Goal: Register for event/course

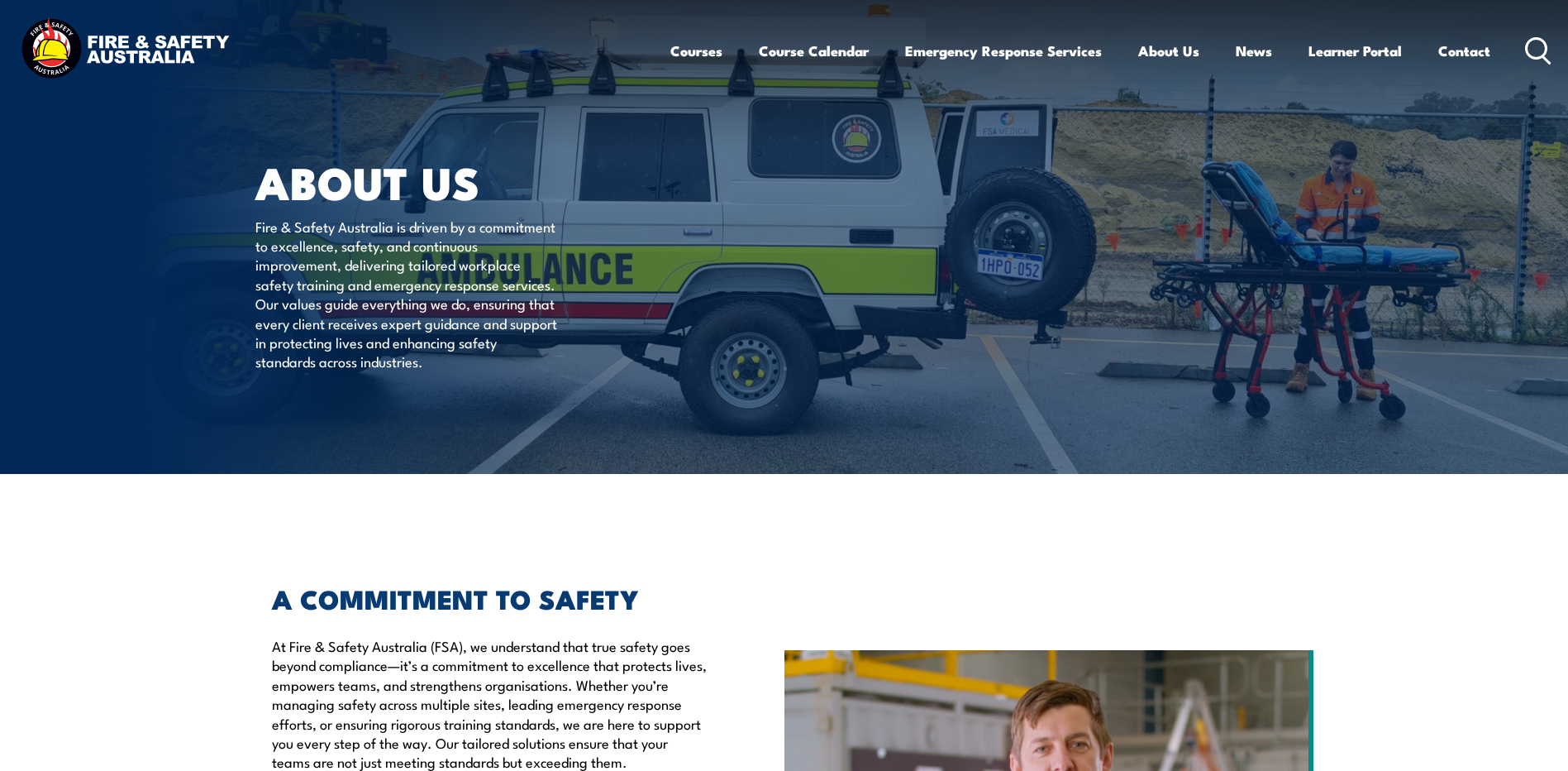
click at [1539, 47] on icon at bounding box center [1538, 51] width 27 height 27
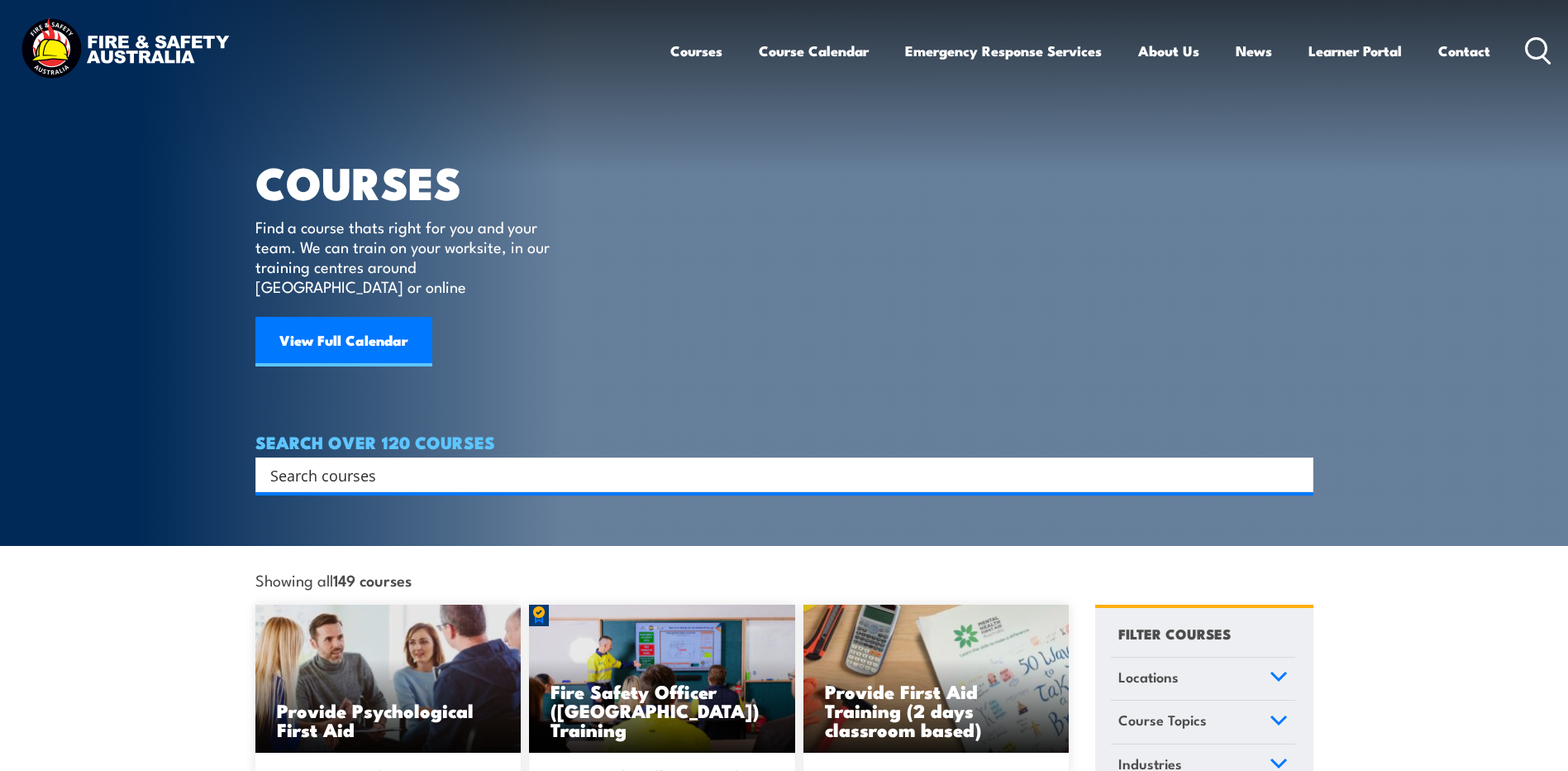
click at [733, 463] on input "Search input" at bounding box center [773, 475] width 1006 height 25
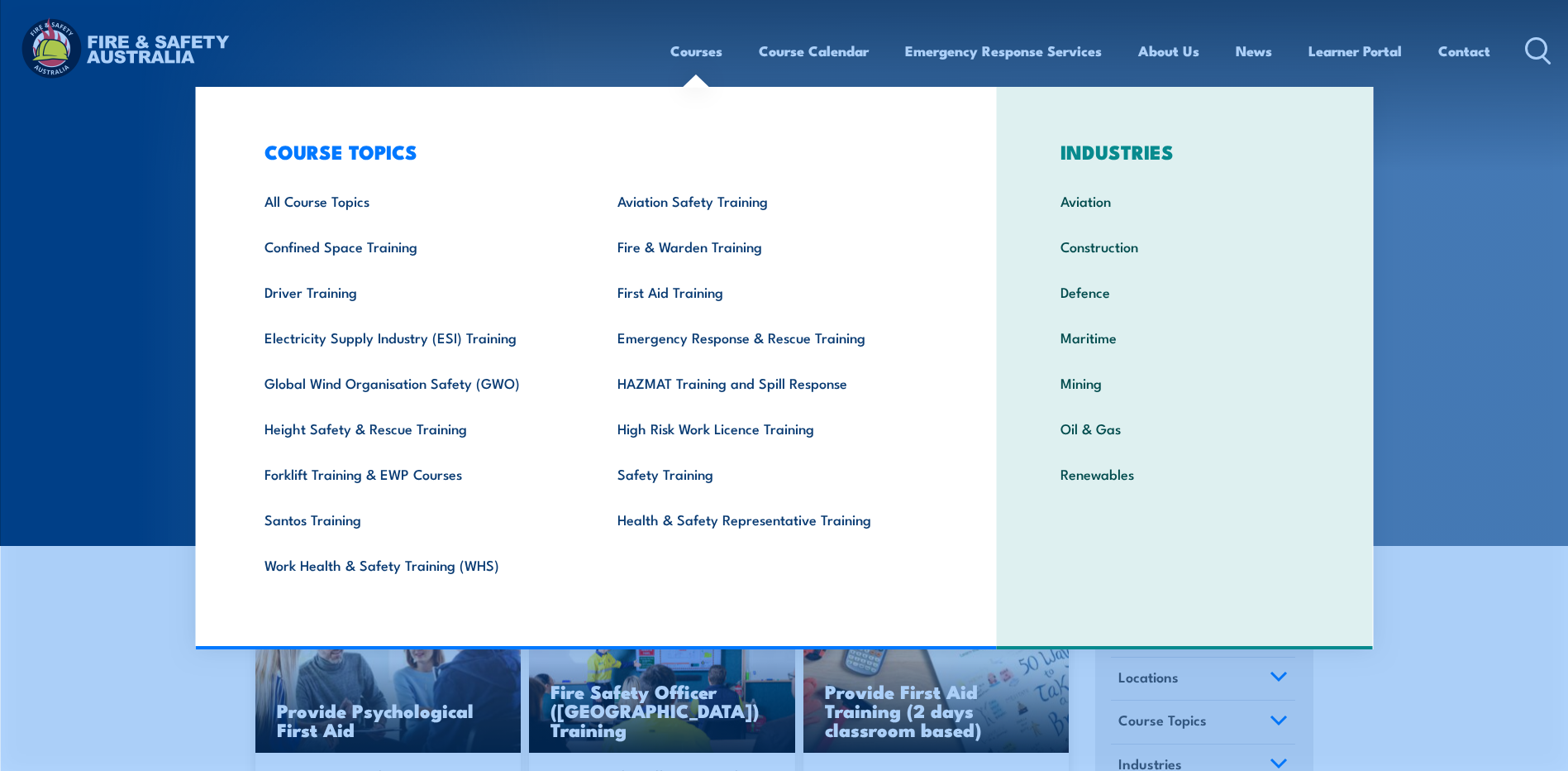
click at [0, 595] on html "Courses Course Calendar Emergency Response Services Services Overview Emergency…" at bounding box center [784, 386] width 1568 height 771
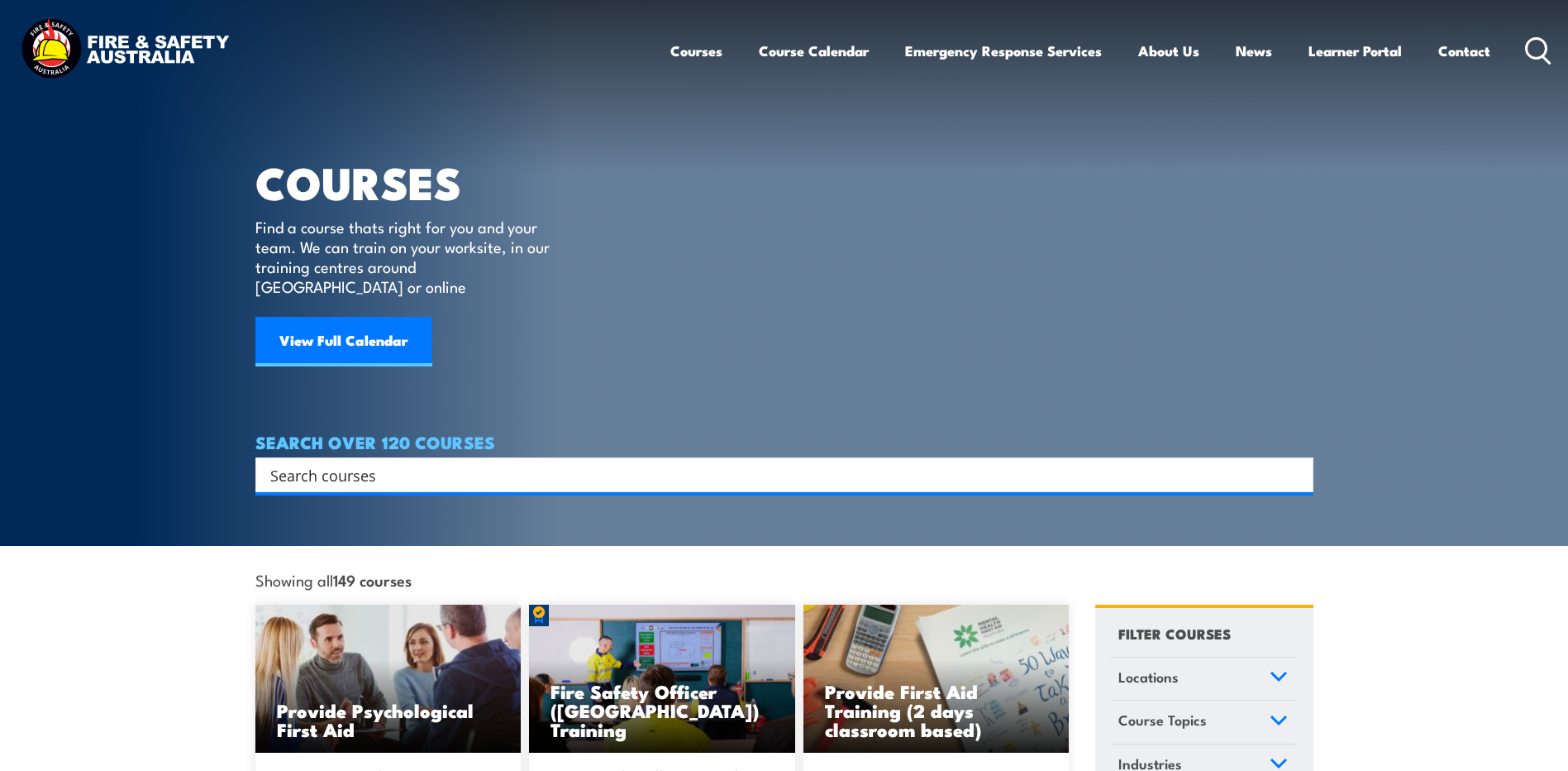
click at [331, 463] on input "Search input" at bounding box center [773, 475] width 1006 height 25
type input "Permit issue"
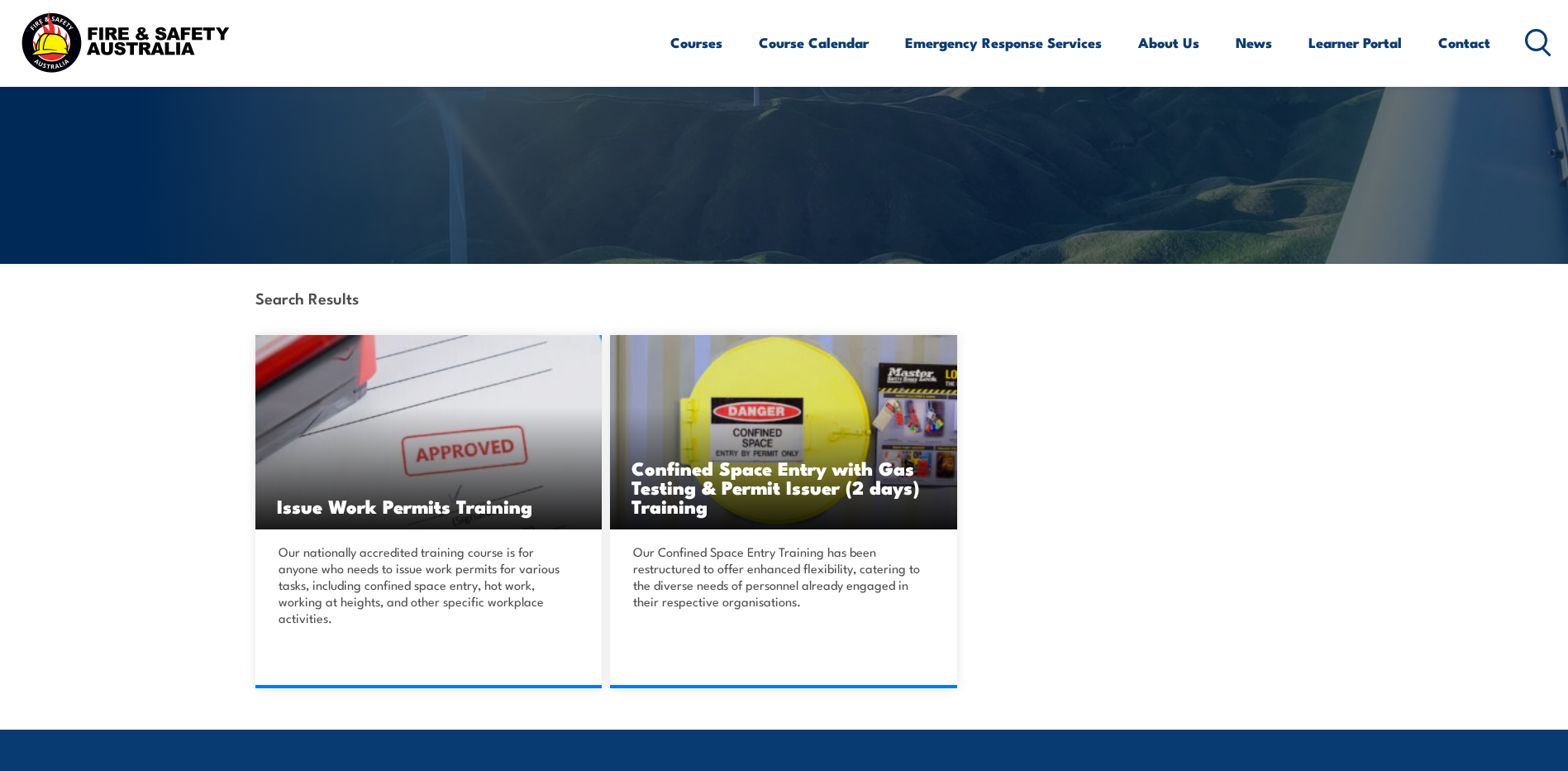
scroll to position [331, 0]
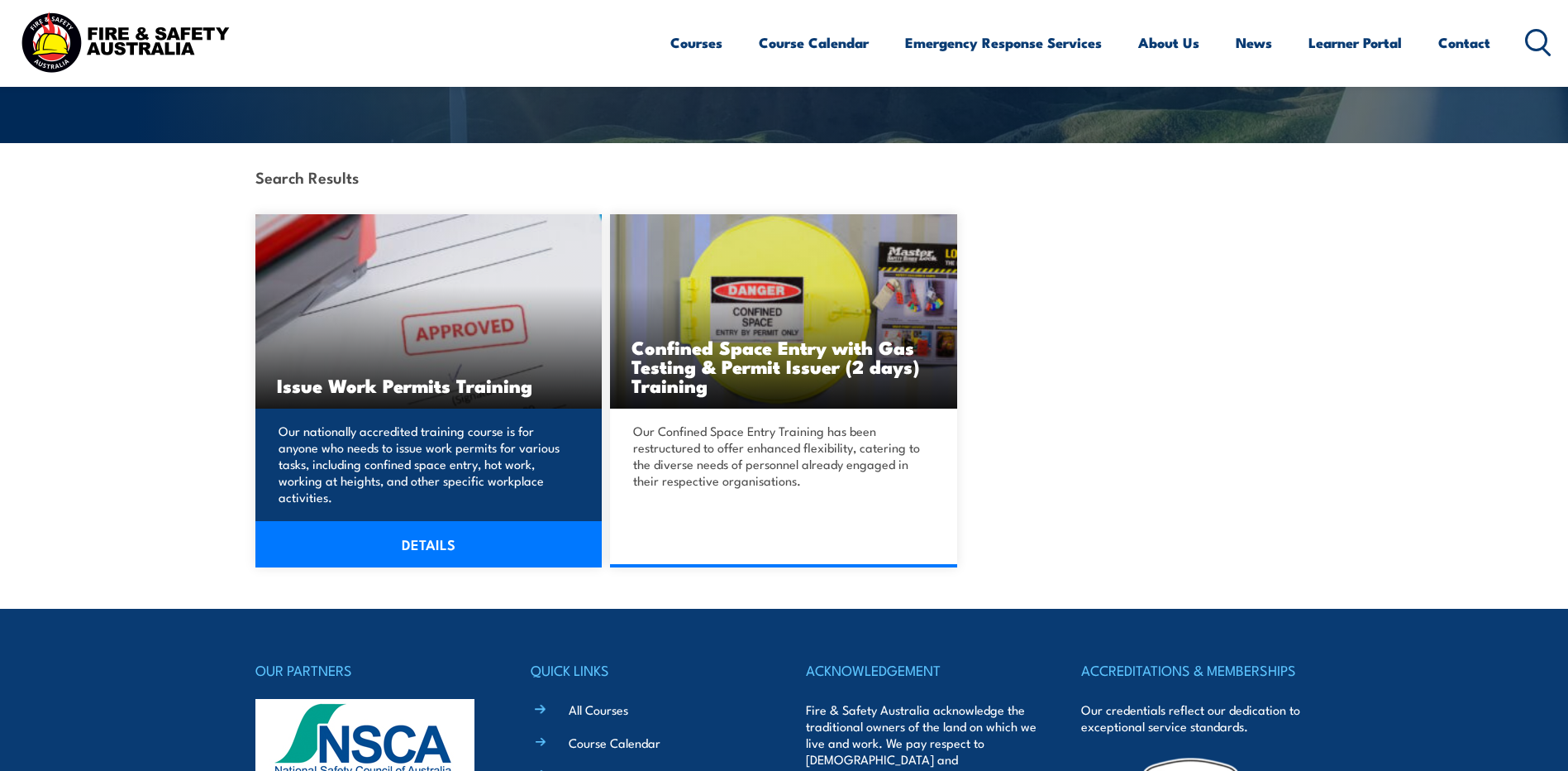
click at [428, 525] on link "DETAILS" at bounding box center [429, 544] width 347 height 46
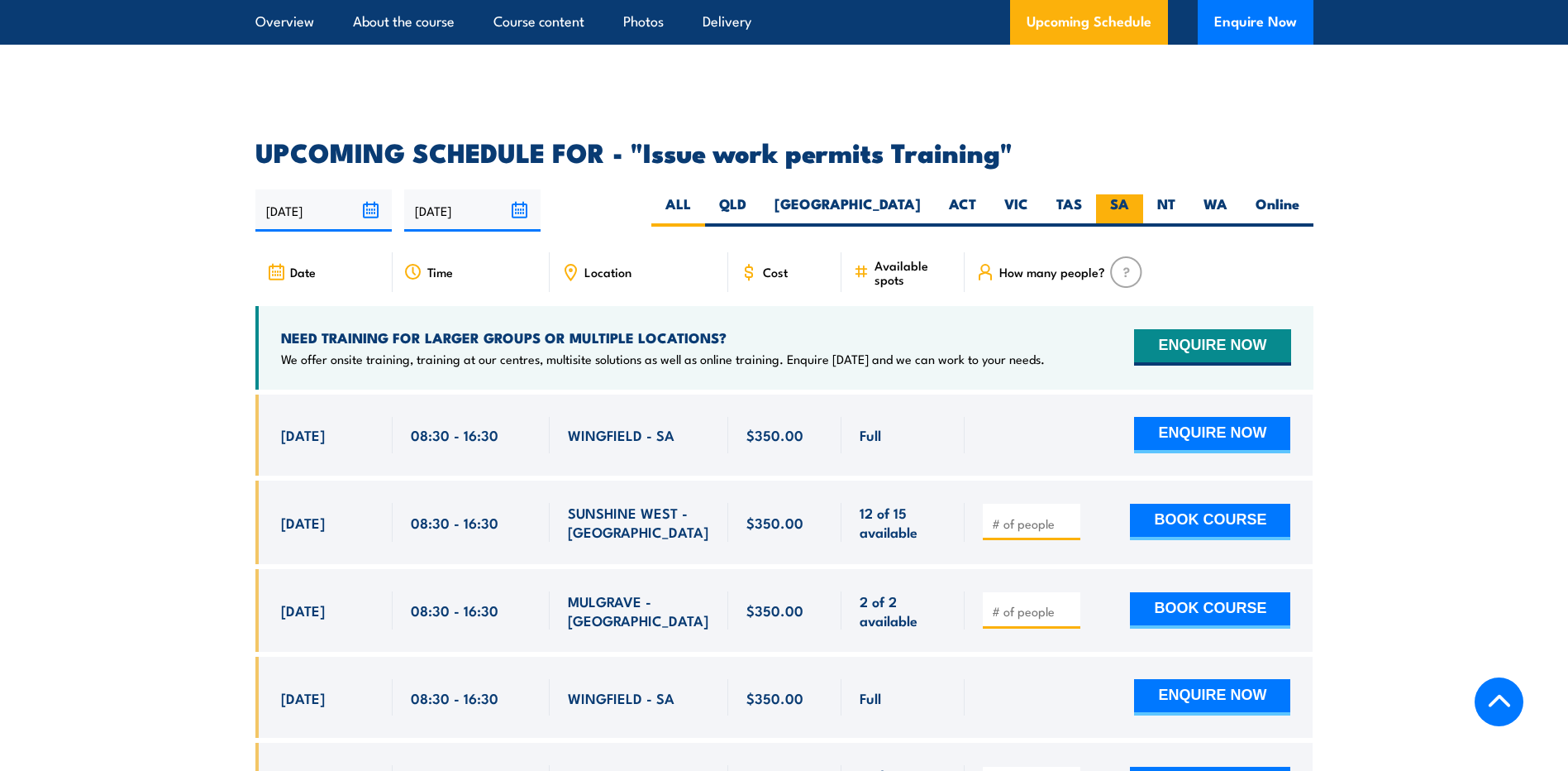
scroll to position [2646, 0]
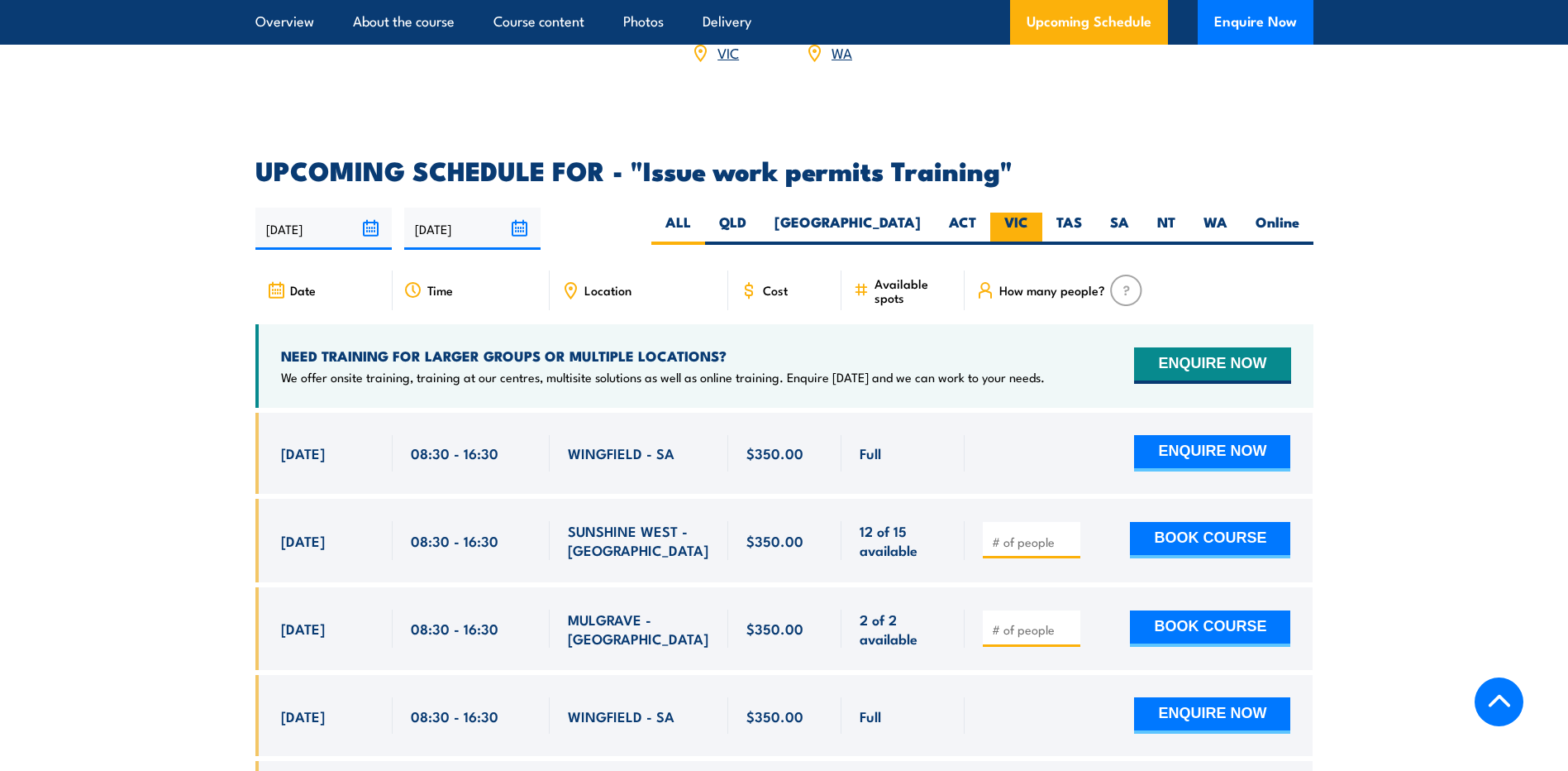
click at [996, 213] on label "VIC" at bounding box center [1016, 229] width 52 height 32
click at [1029, 213] on input "VIC" at bounding box center [1034, 218] width 11 height 11
radio input "true"
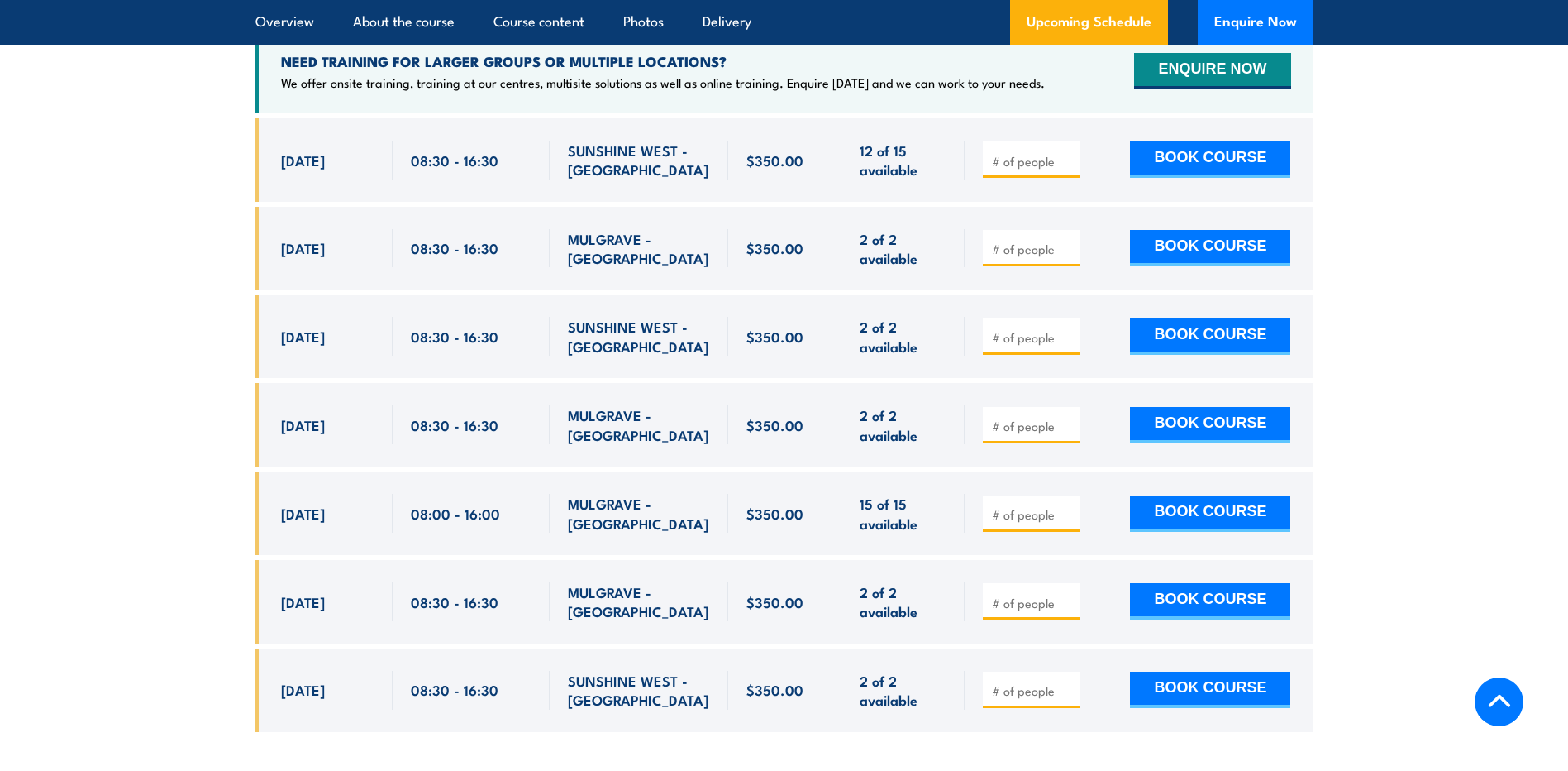
scroll to position [2944, 0]
